Goal: Check status: Check status

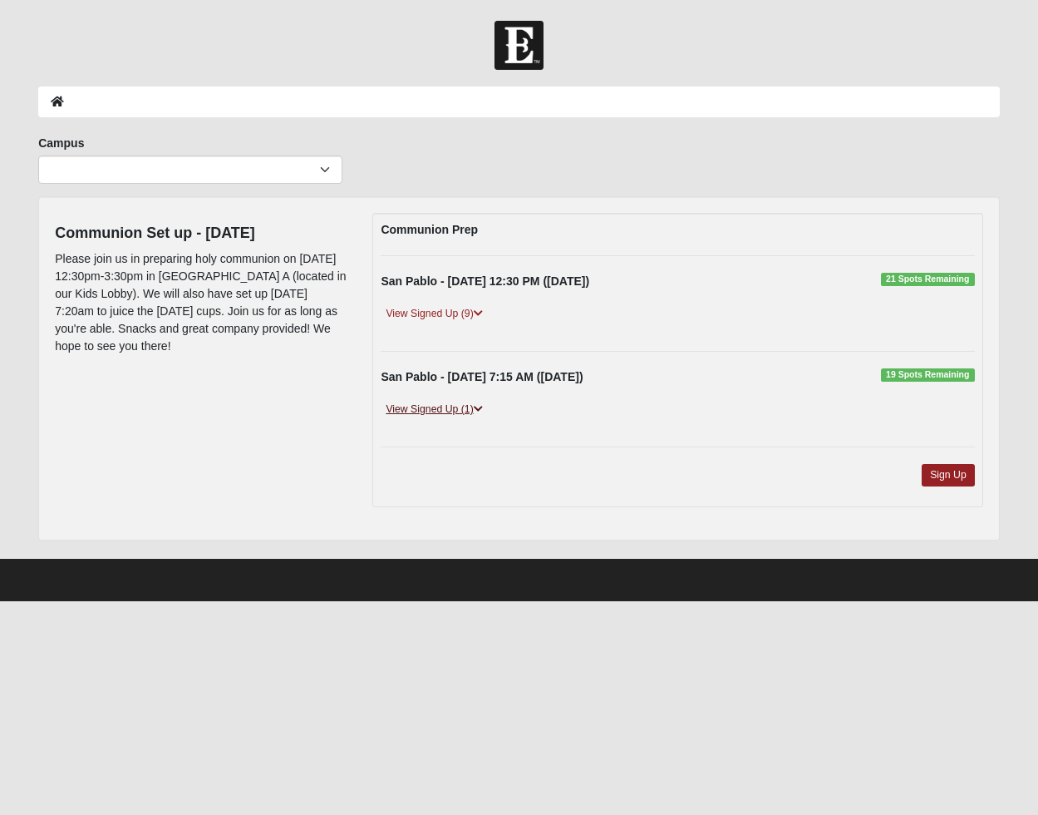
click at [426, 416] on link "View Signed Up (1)" at bounding box center [434, 409] width 106 height 17
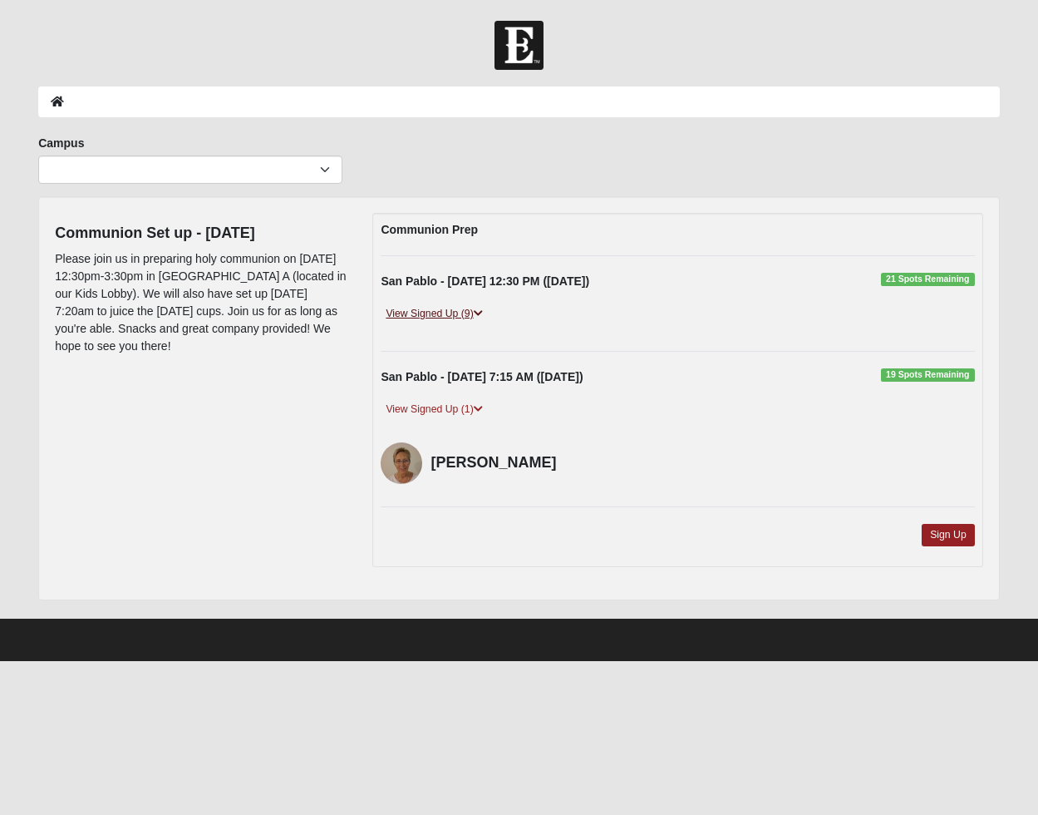
click at [444, 310] on link "View Signed Up (9)" at bounding box center [434, 313] width 106 height 17
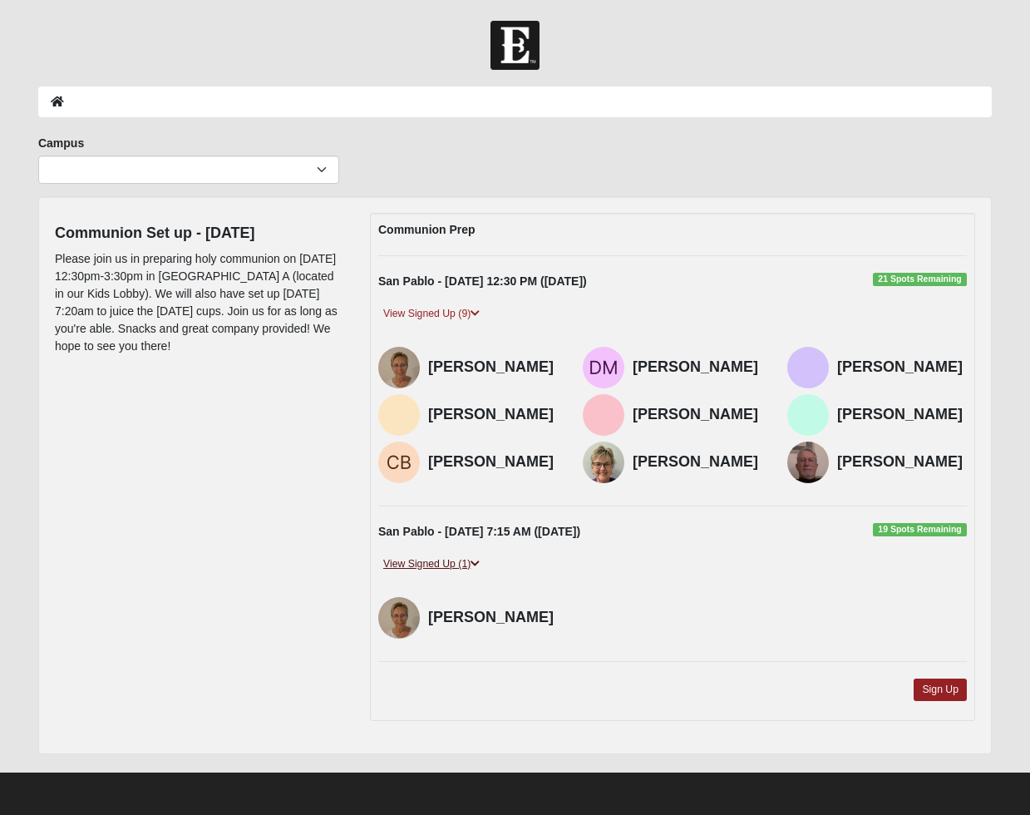
click at [449, 567] on link "View Signed Up (1)" at bounding box center [431, 563] width 106 height 17
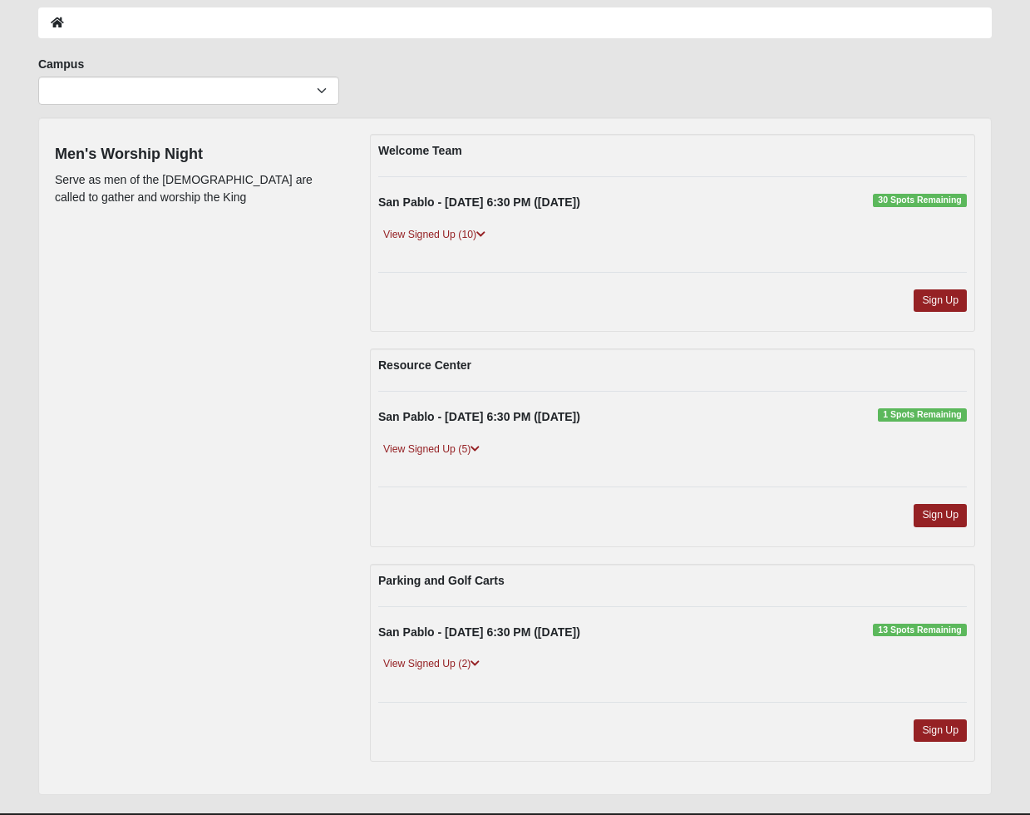
scroll to position [81, 0]
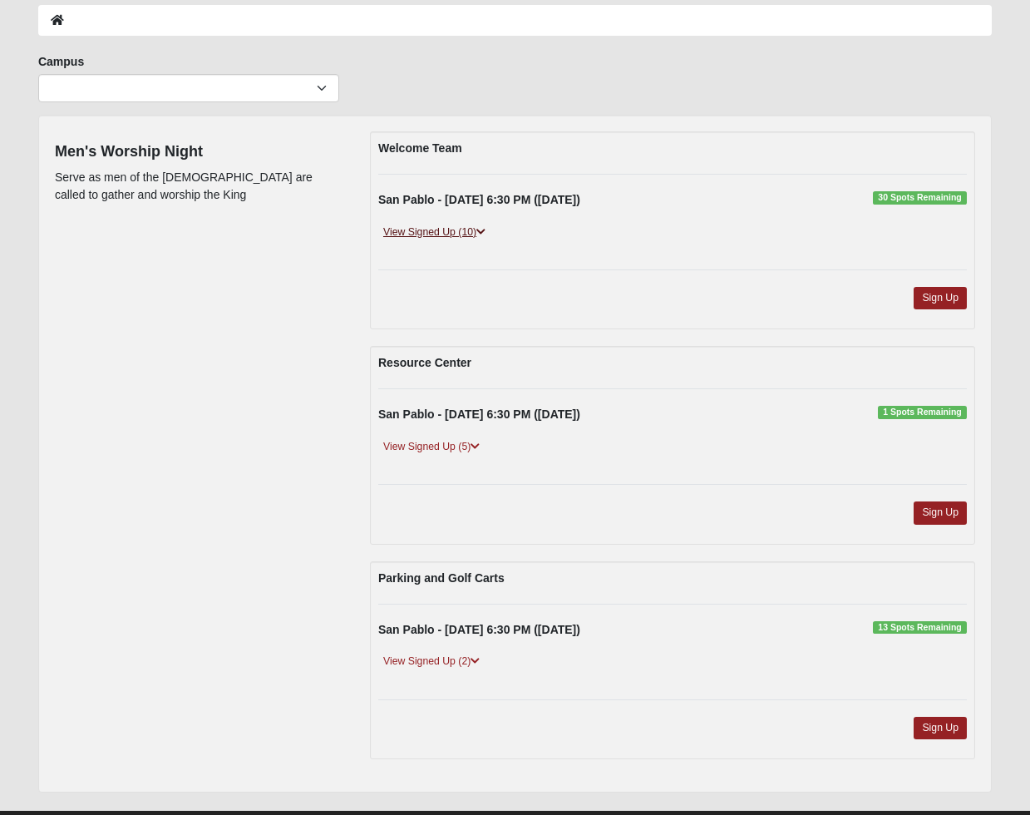
click at [456, 227] on link "View Signed Up (10)" at bounding box center [434, 232] width 112 height 17
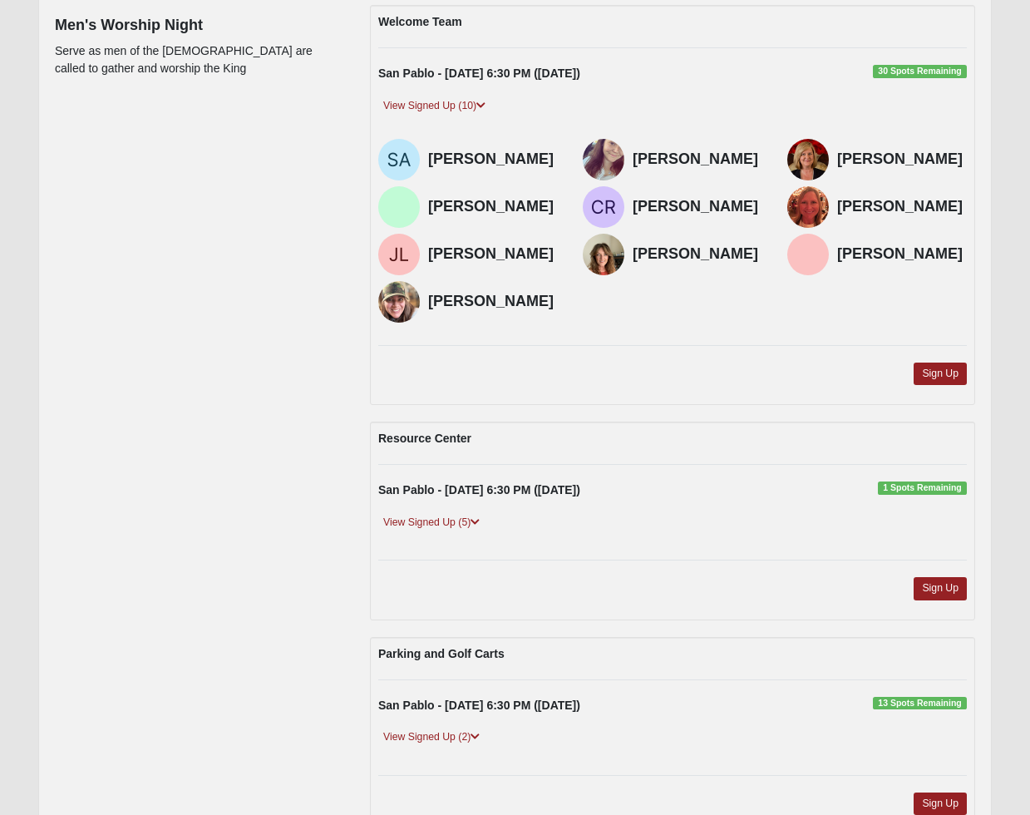
scroll to position [221, 0]
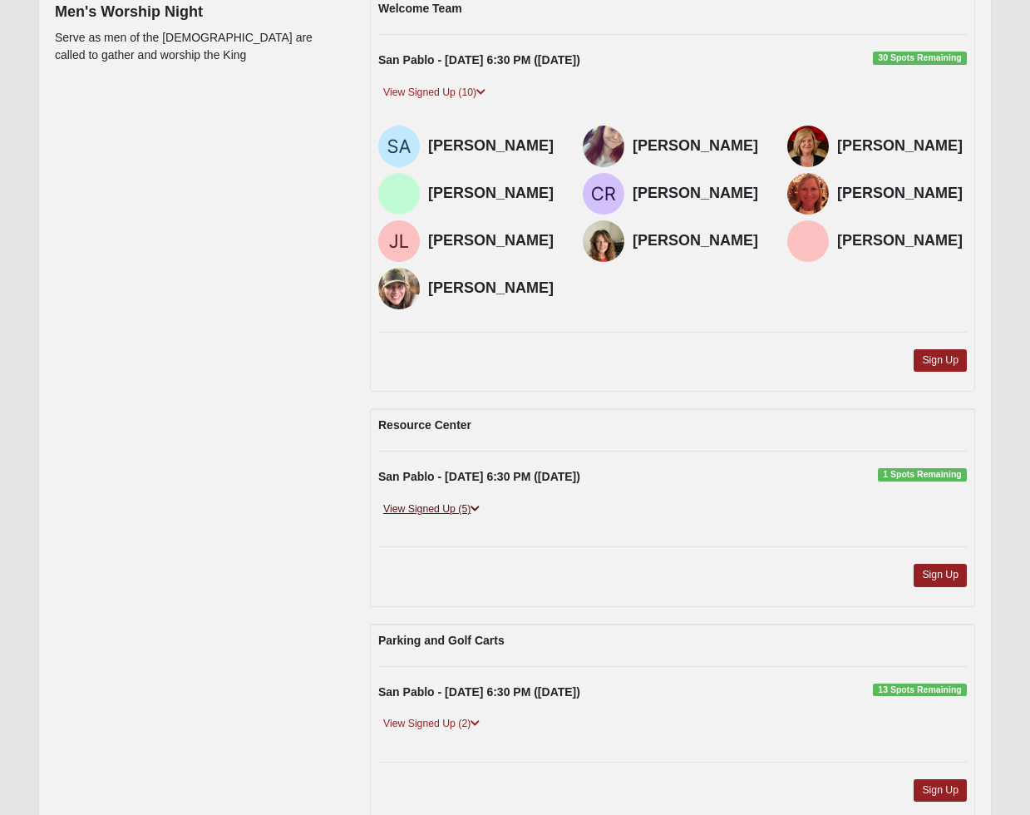
click at [474, 514] on icon at bounding box center [474, 509] width 9 height 10
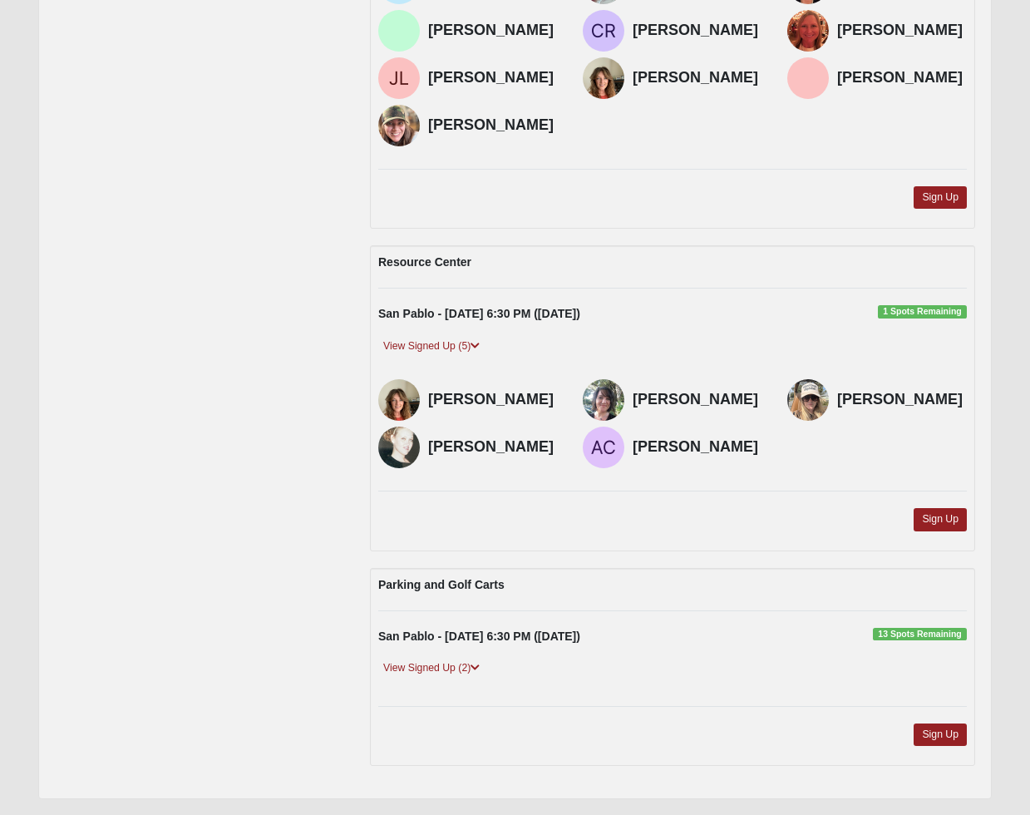
scroll to position [455, 0]
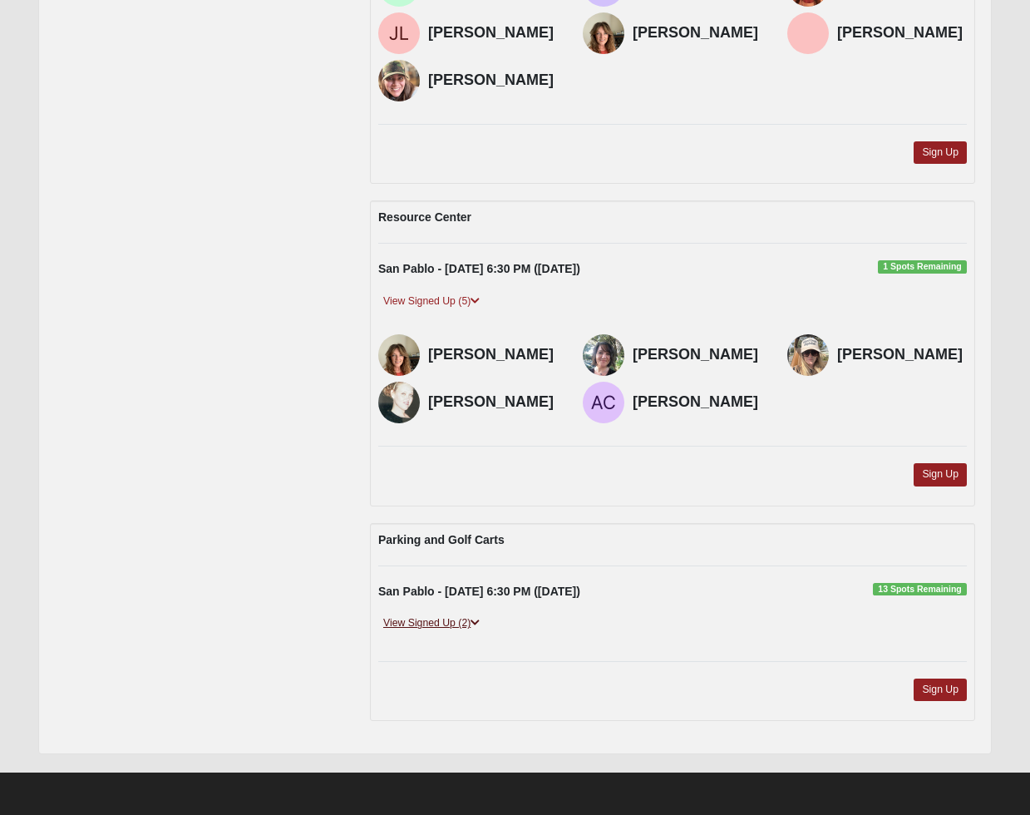
click at [470, 618] on link "View Signed Up (2)" at bounding box center [431, 622] width 106 height 17
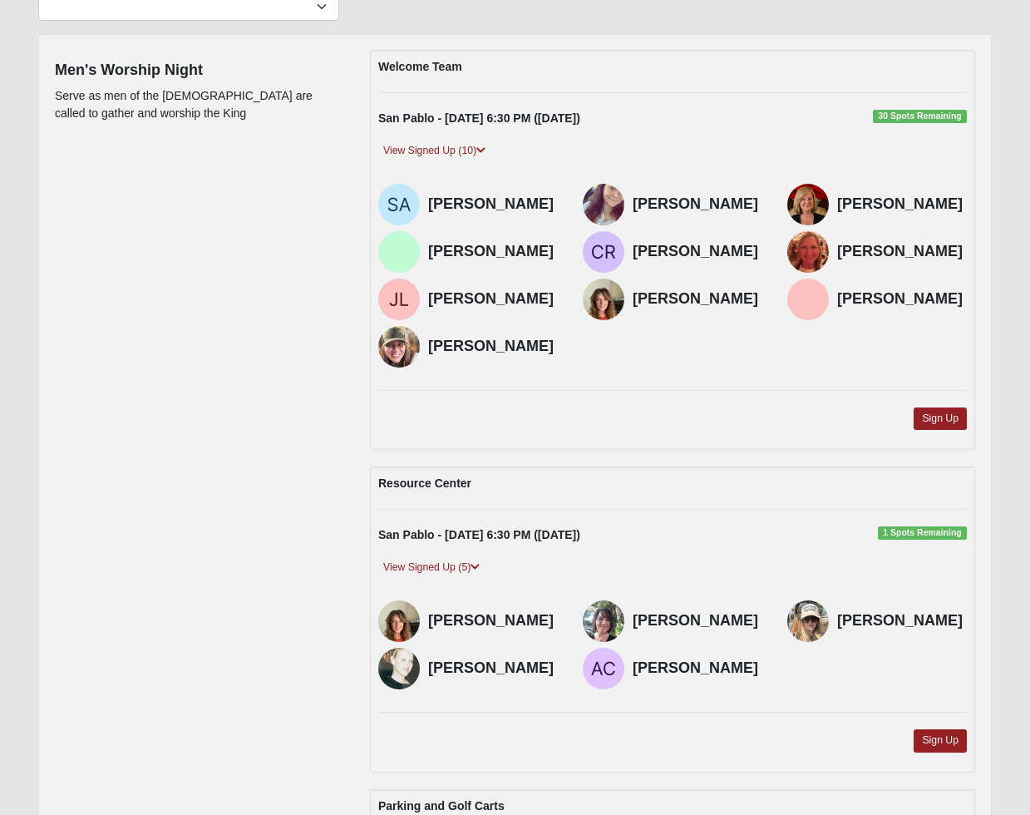
scroll to position [0, 0]
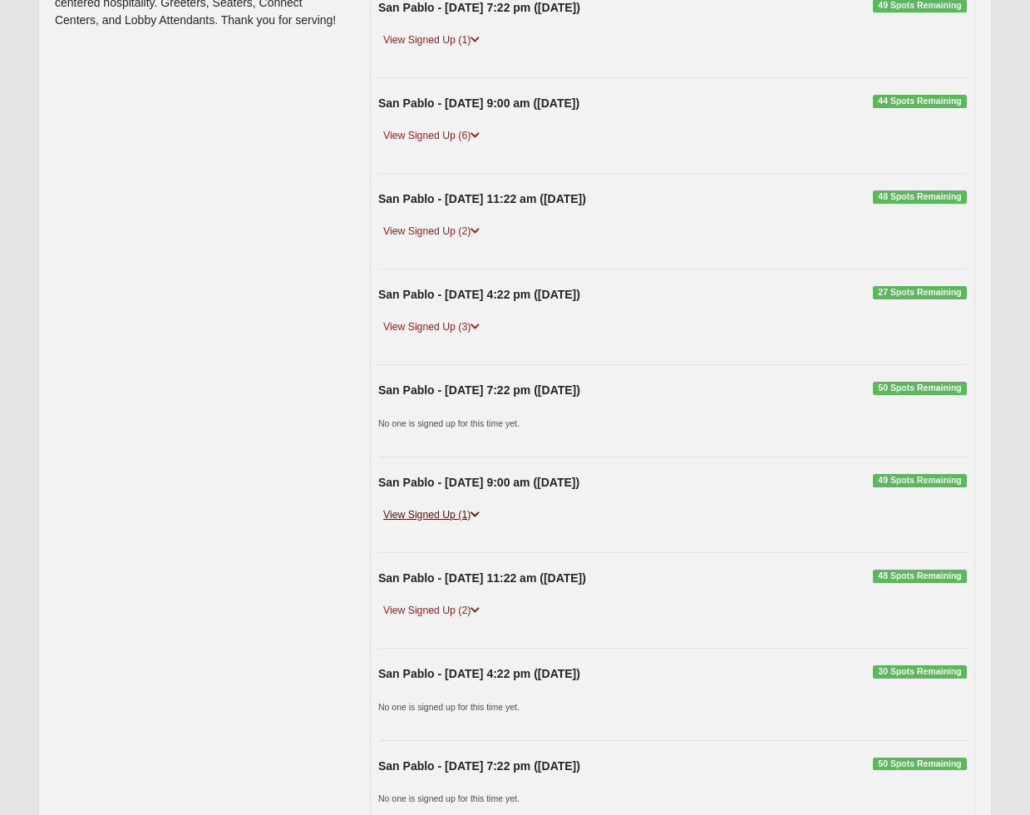
scroll to position [275, 0]
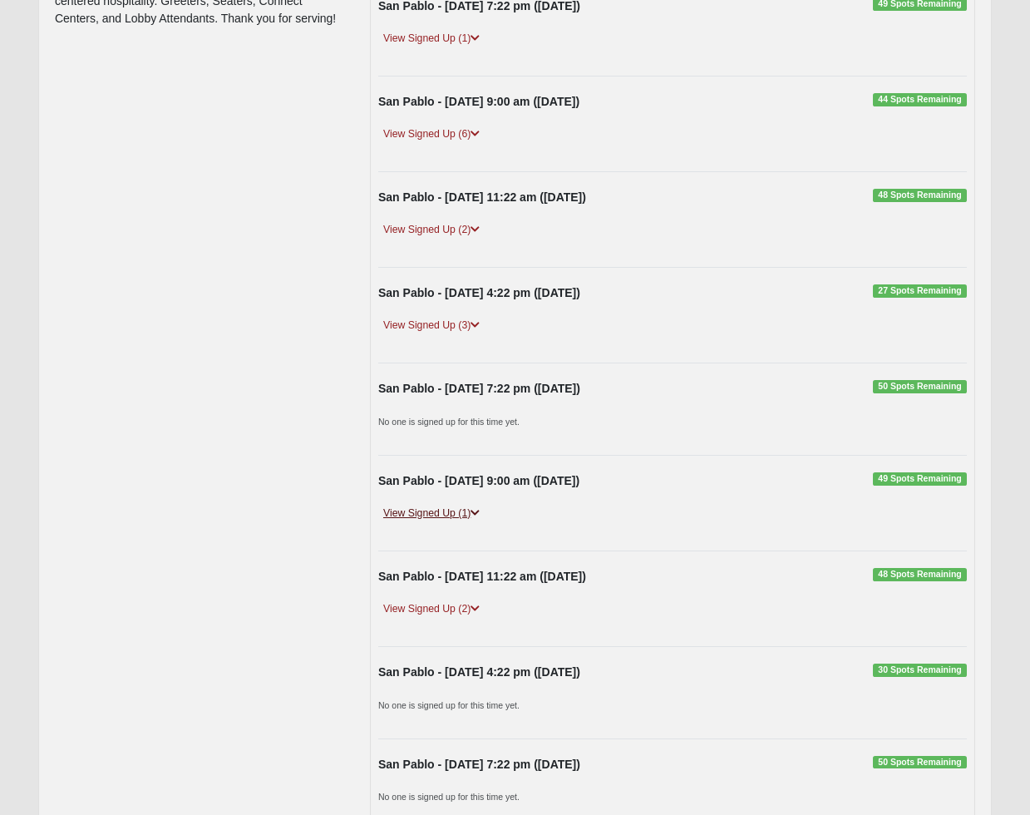
click at [452, 508] on link "View Signed Up (1)" at bounding box center [431, 513] width 106 height 17
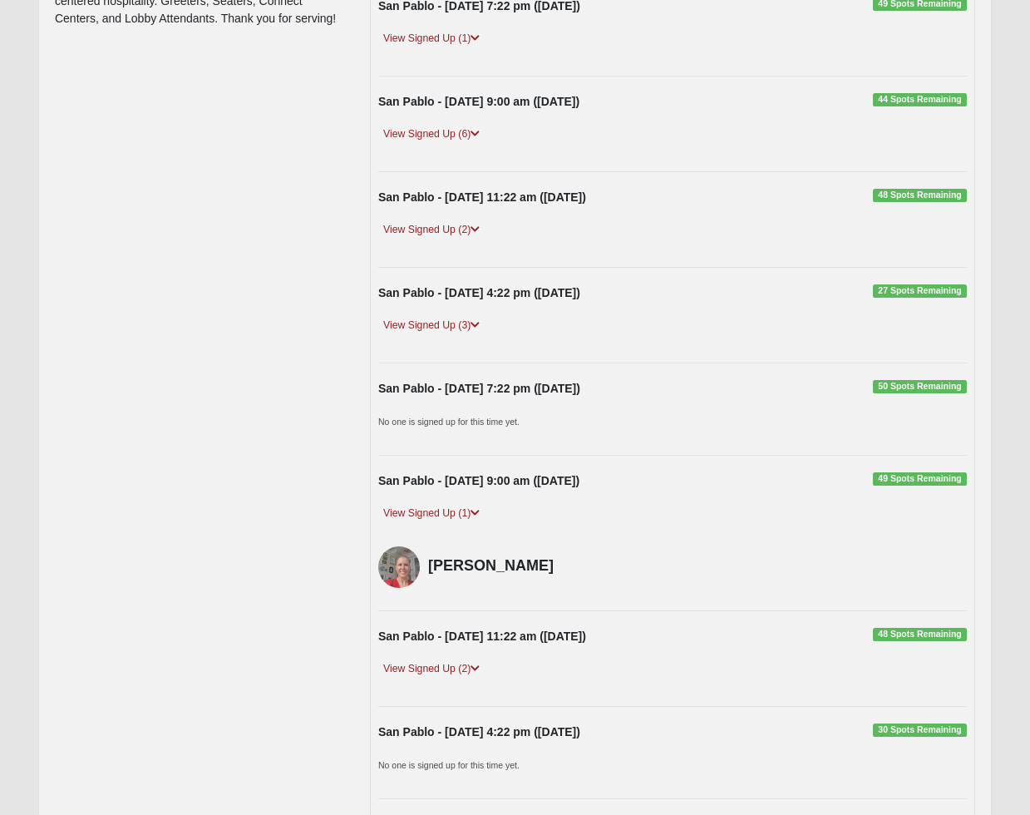
scroll to position [0, 0]
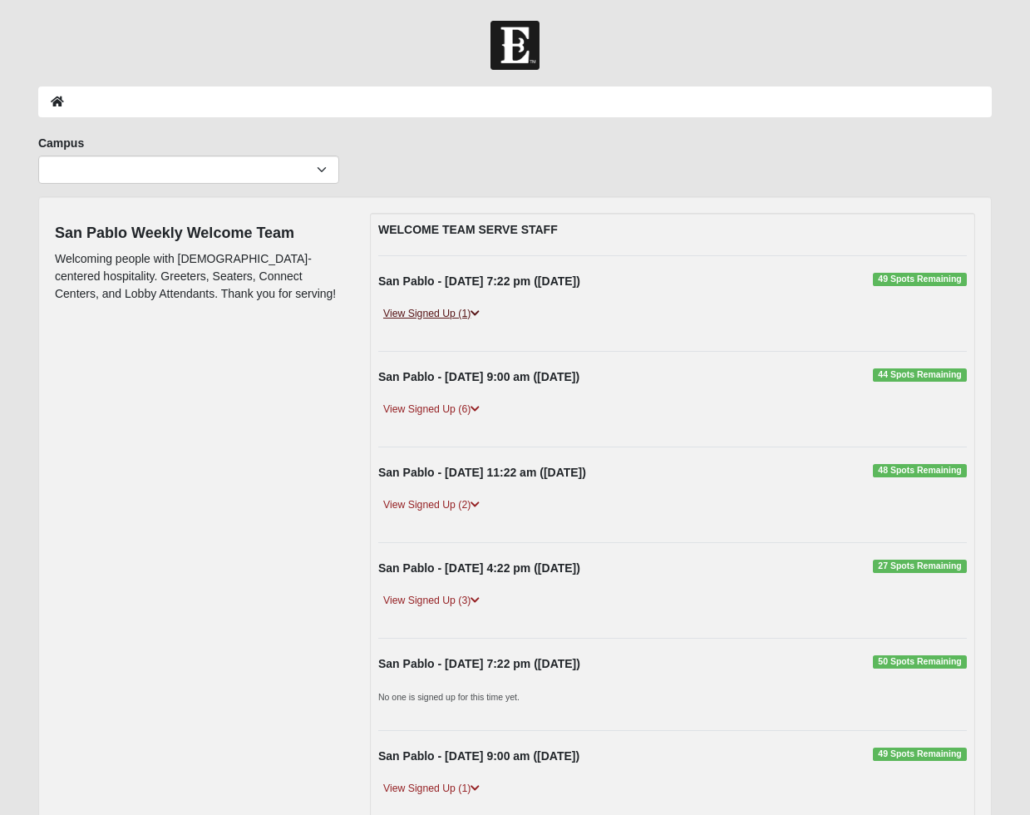
click at [446, 309] on link "View Signed Up (1)" at bounding box center [431, 313] width 106 height 17
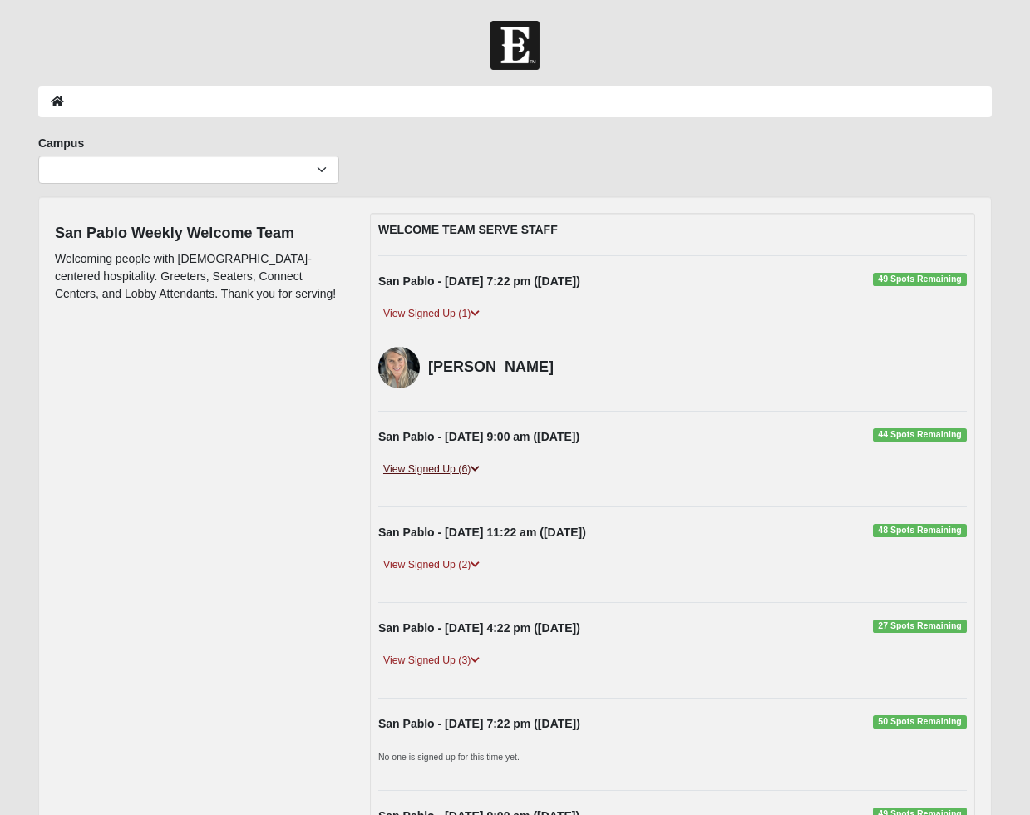
click at [451, 466] on link "View Signed Up (6)" at bounding box center [431, 468] width 106 height 17
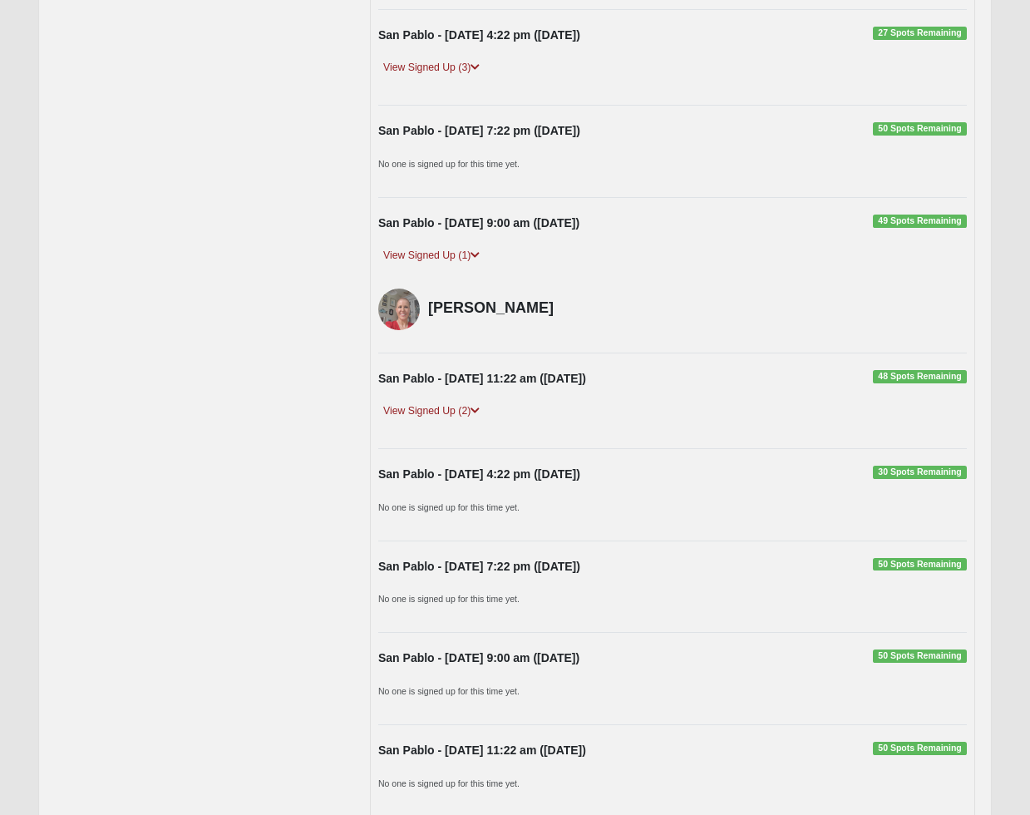
scroll to position [412, 0]
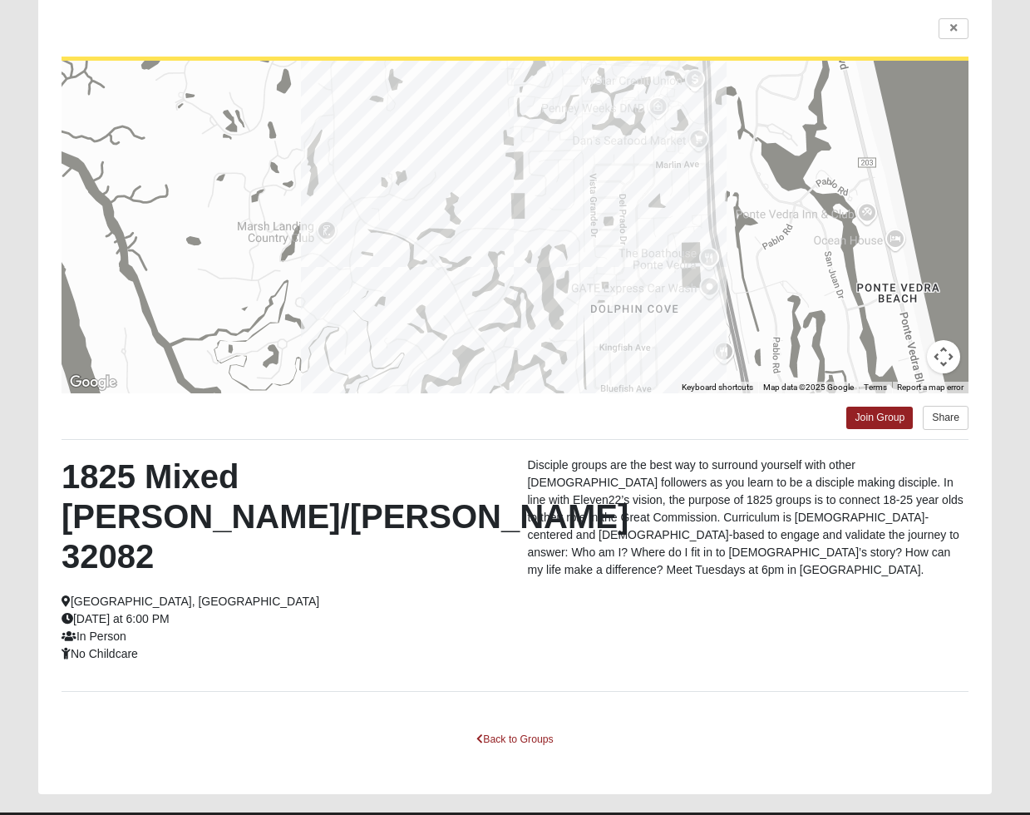
scroll to position [121, 0]
